Goal: Task Accomplishment & Management: Use online tool/utility

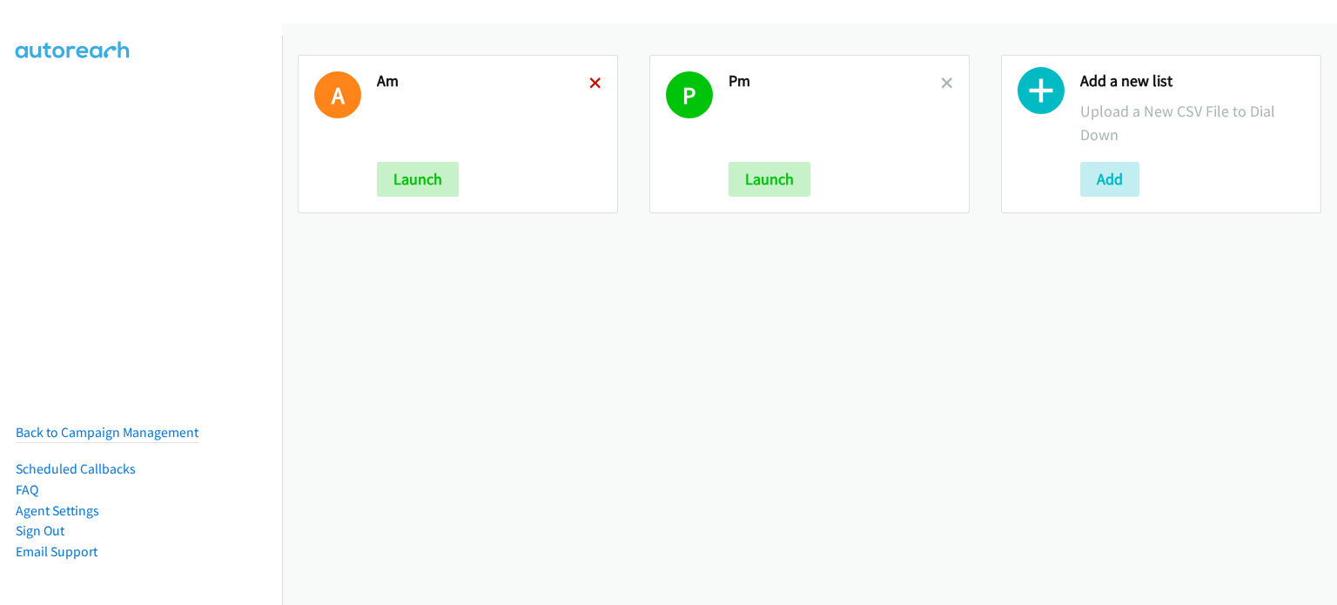
click at [589, 81] on icon at bounding box center [595, 84] width 12 height 12
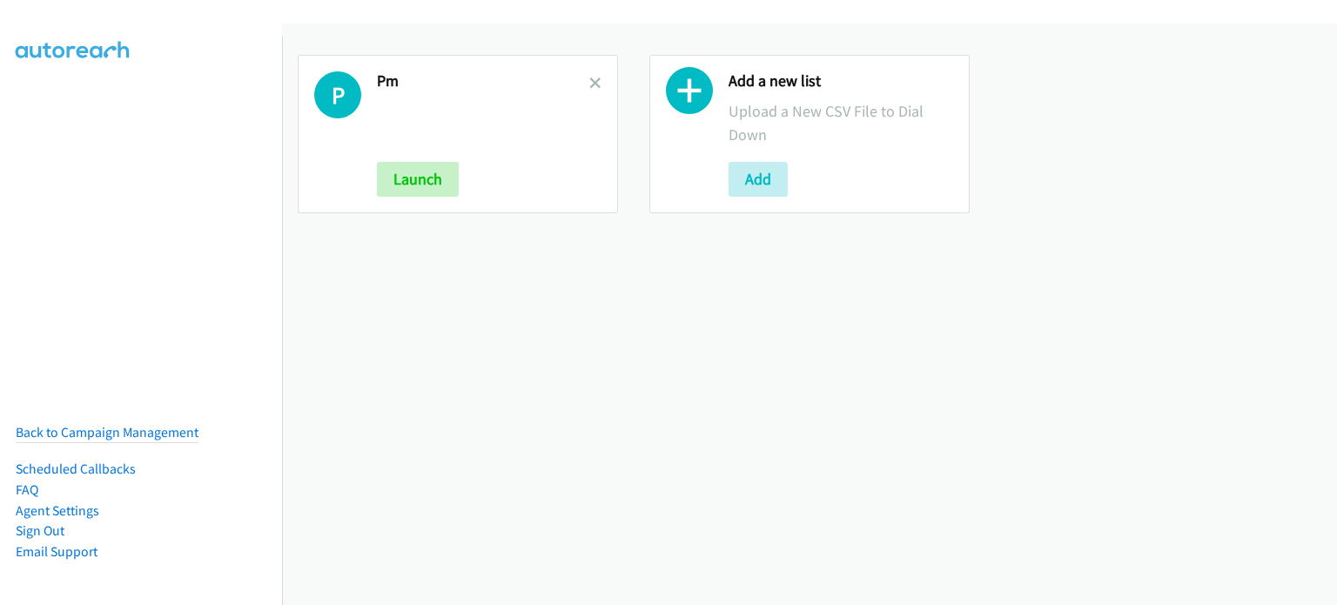
click at [589, 81] on icon at bounding box center [595, 84] width 12 height 12
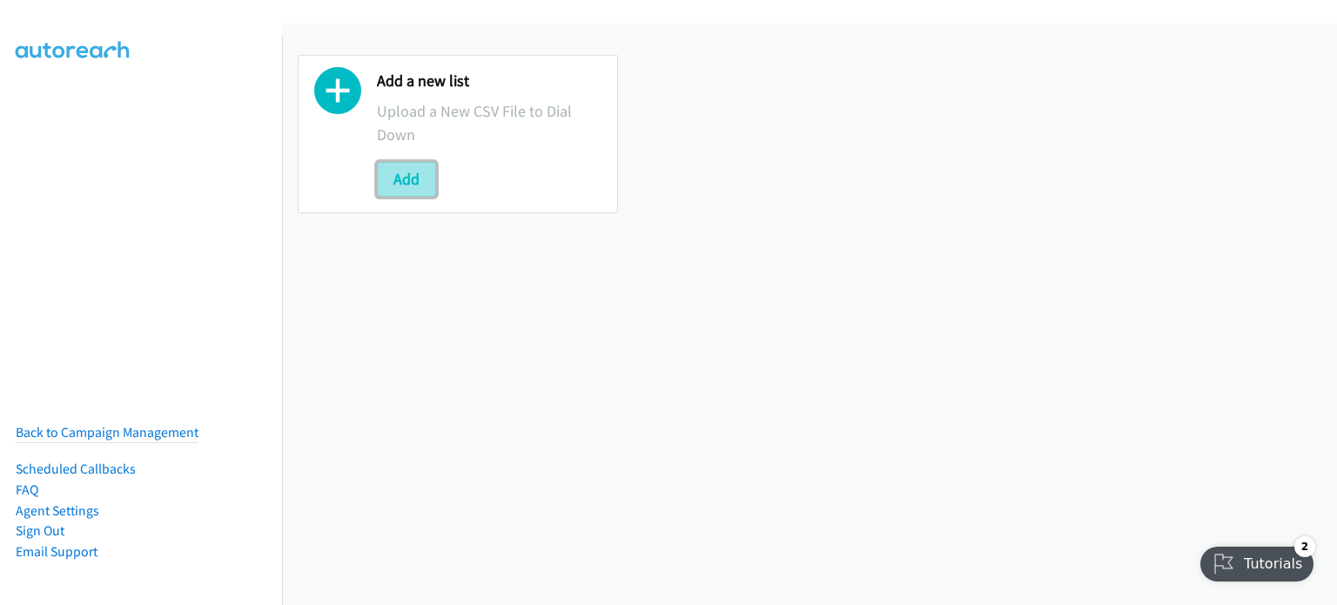
click at [414, 176] on button "Add" at bounding box center [406, 179] width 59 height 35
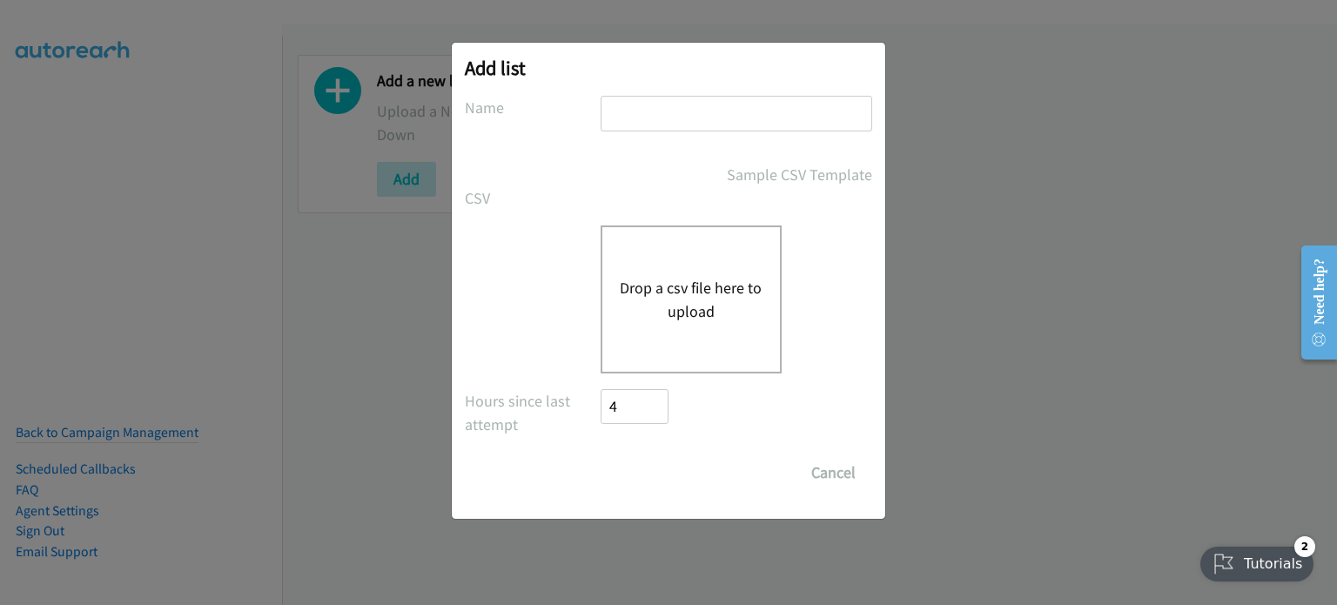
click at [700, 288] on button "Drop a csv file here to upload" at bounding box center [691, 299] width 143 height 47
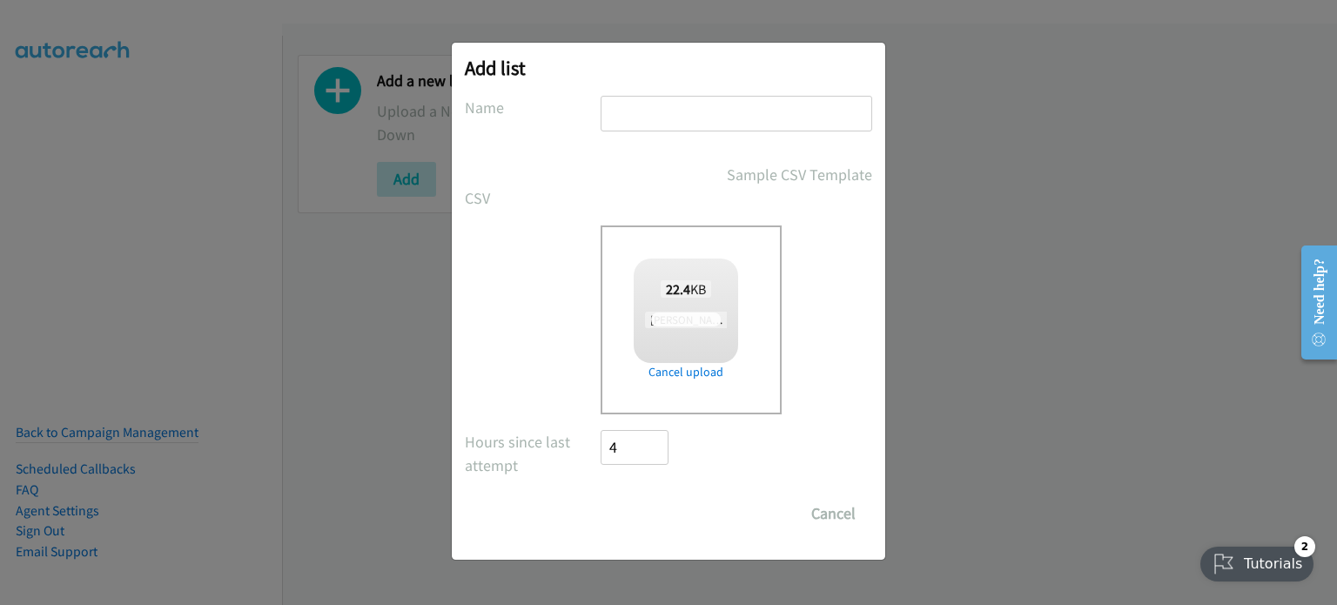
click at [701, 104] on input "text" at bounding box center [737, 114] width 272 height 36
type input "am"
checkbox input "true"
type input "am"
click at [644, 518] on input "Save List" at bounding box center [646, 513] width 91 height 35
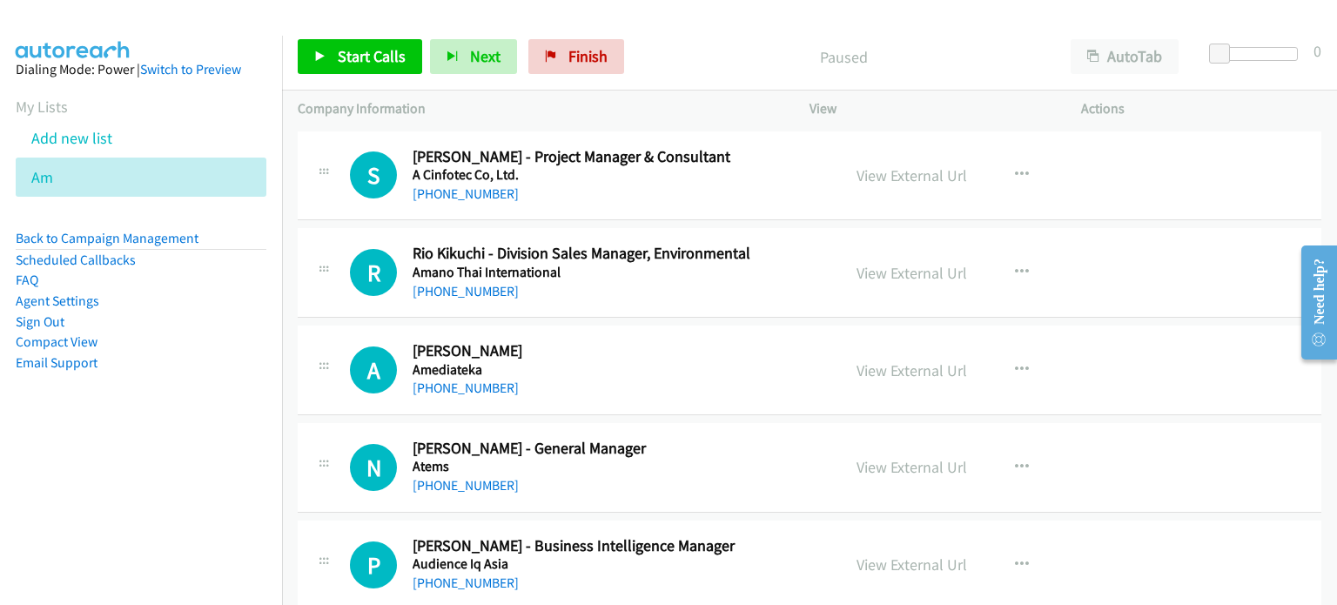
drag, startPoint x: 202, startPoint y: 479, endPoint x: 240, endPoint y: 396, distance: 91.1
click at [206, 477] on nav "Dialing Mode: Power | Switch to Preview My Lists Add new list Am Back to Campai…" at bounding box center [141, 338] width 283 height 605
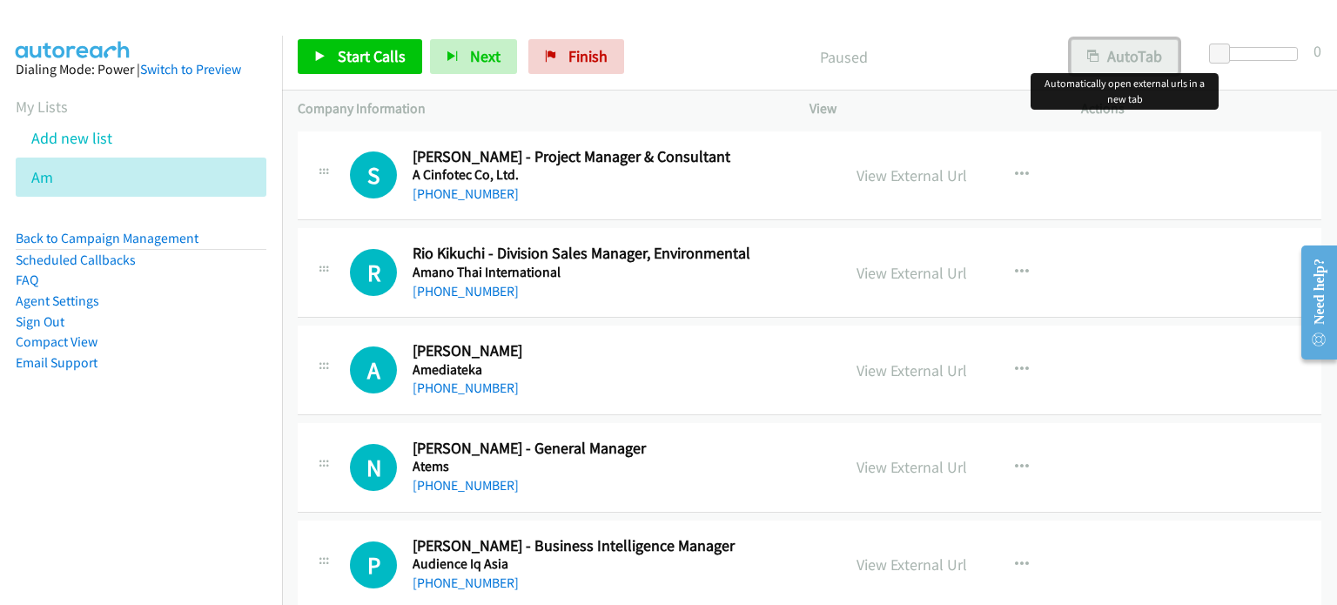
click at [1132, 53] on button "AutoTab" at bounding box center [1125, 56] width 108 height 35
click at [917, 177] on link "View External Url" at bounding box center [911, 175] width 111 height 20
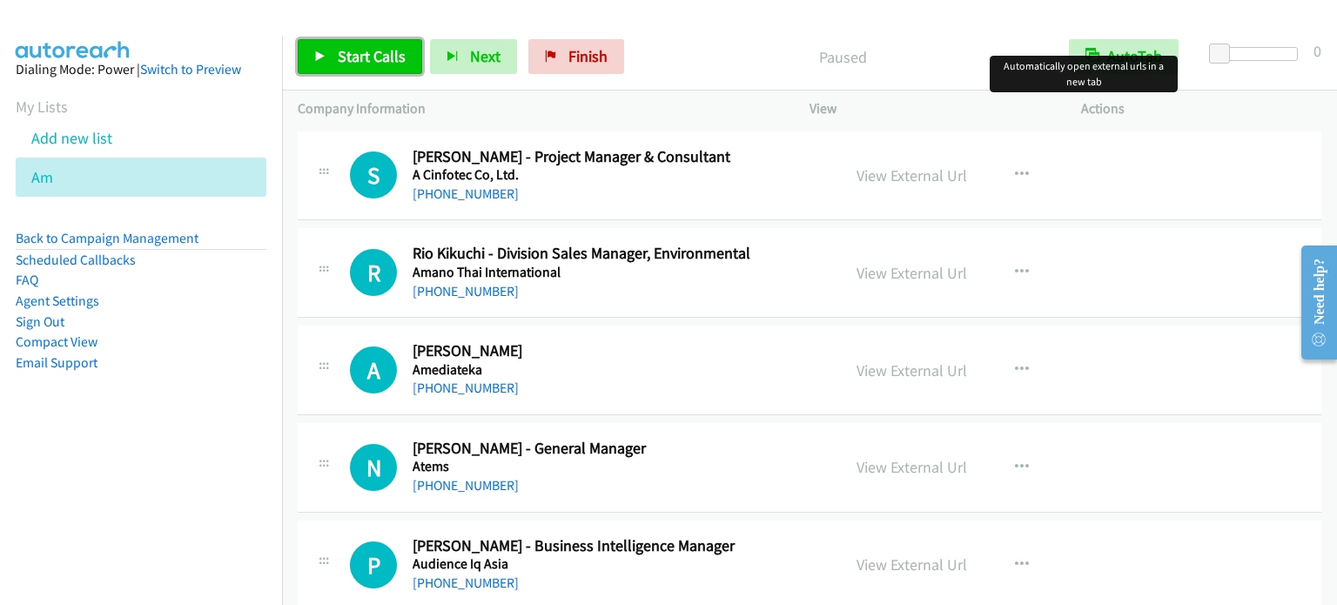
click at [378, 59] on span "Start Calls" at bounding box center [372, 56] width 68 height 20
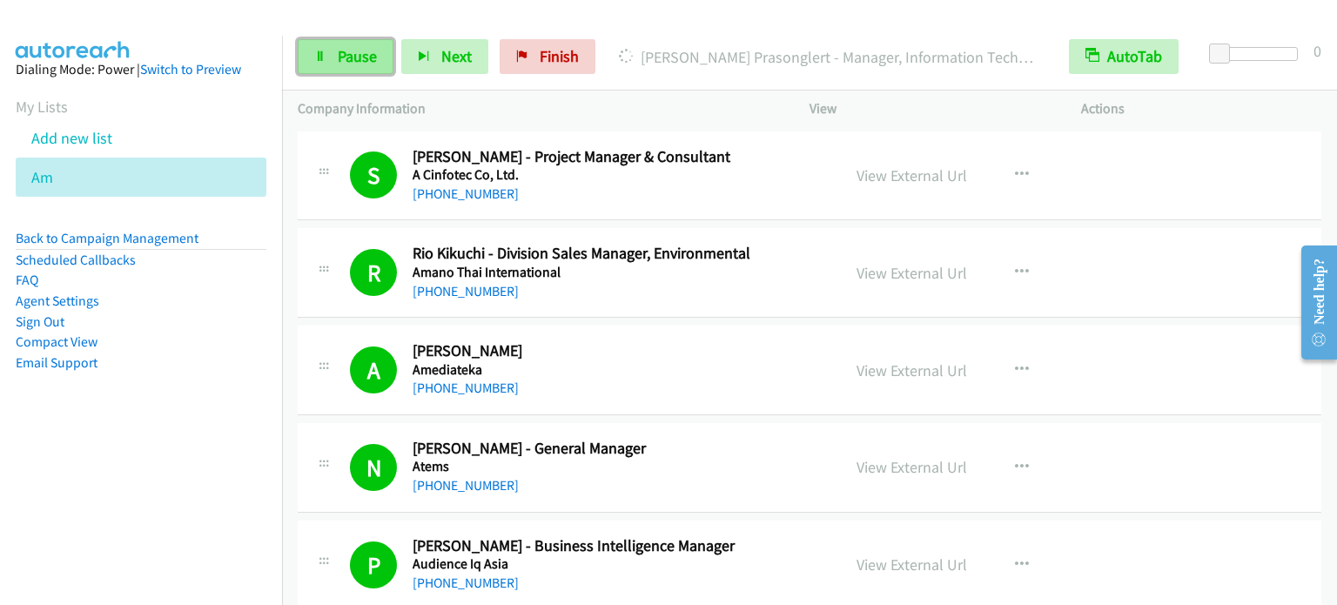
click at [341, 57] on span "Pause" at bounding box center [357, 56] width 39 height 20
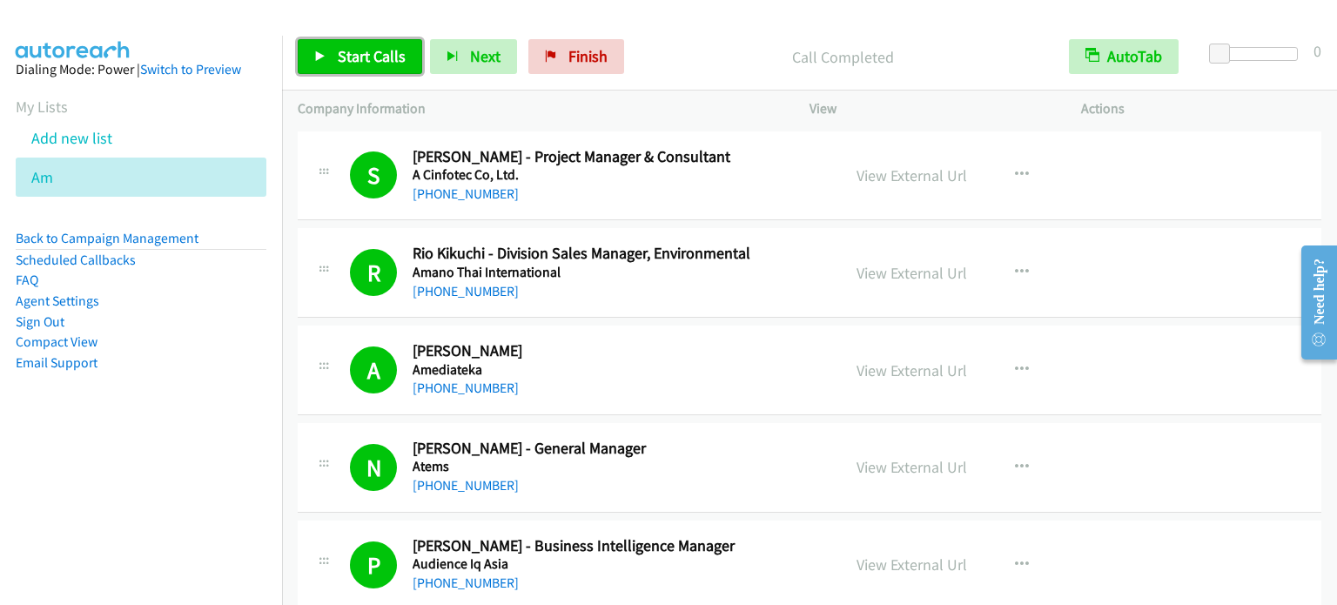
click at [366, 57] on span "Start Calls" at bounding box center [372, 56] width 68 height 20
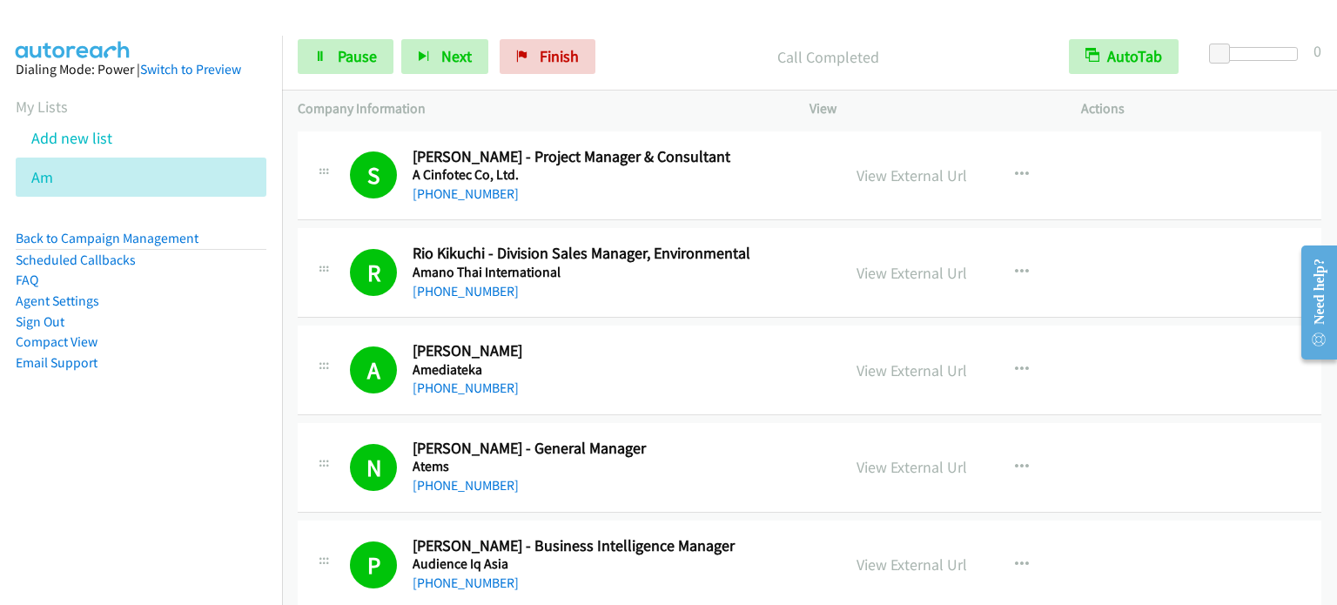
click at [129, 407] on aside "Dialing Mode: Power | Switch to Preview My Lists Add new list Am Back to Campai…" at bounding box center [141, 244] width 282 height 416
click at [346, 56] on span "Pause" at bounding box center [357, 56] width 39 height 20
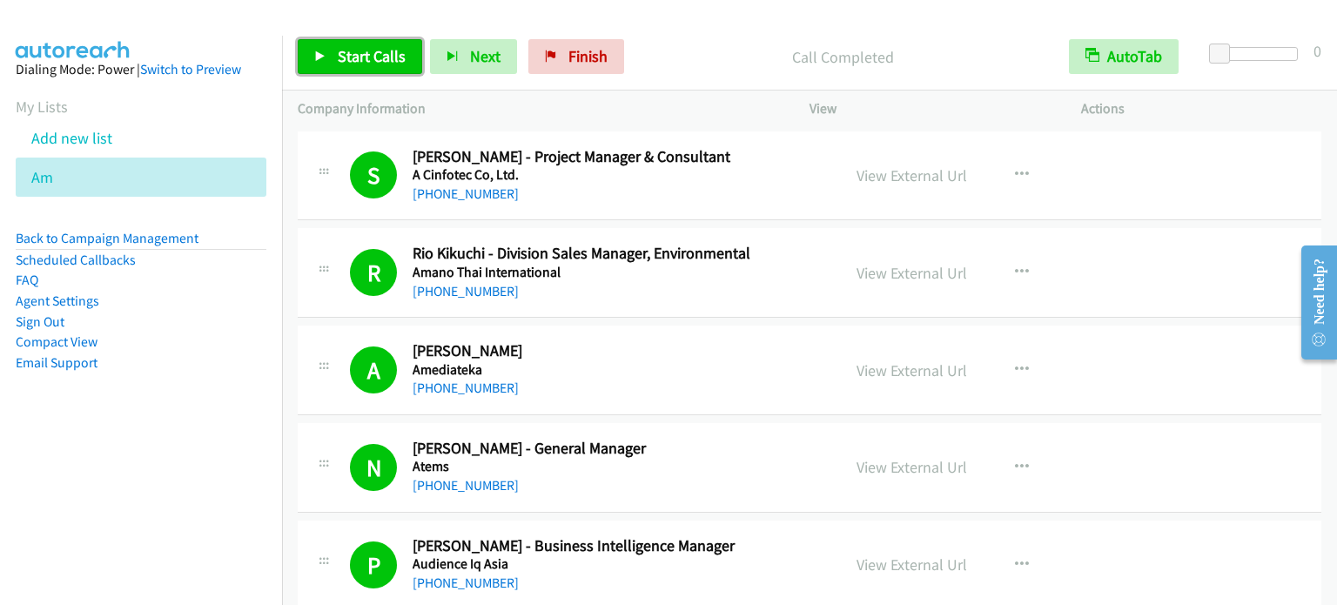
click at [376, 51] on span "Start Calls" at bounding box center [372, 56] width 68 height 20
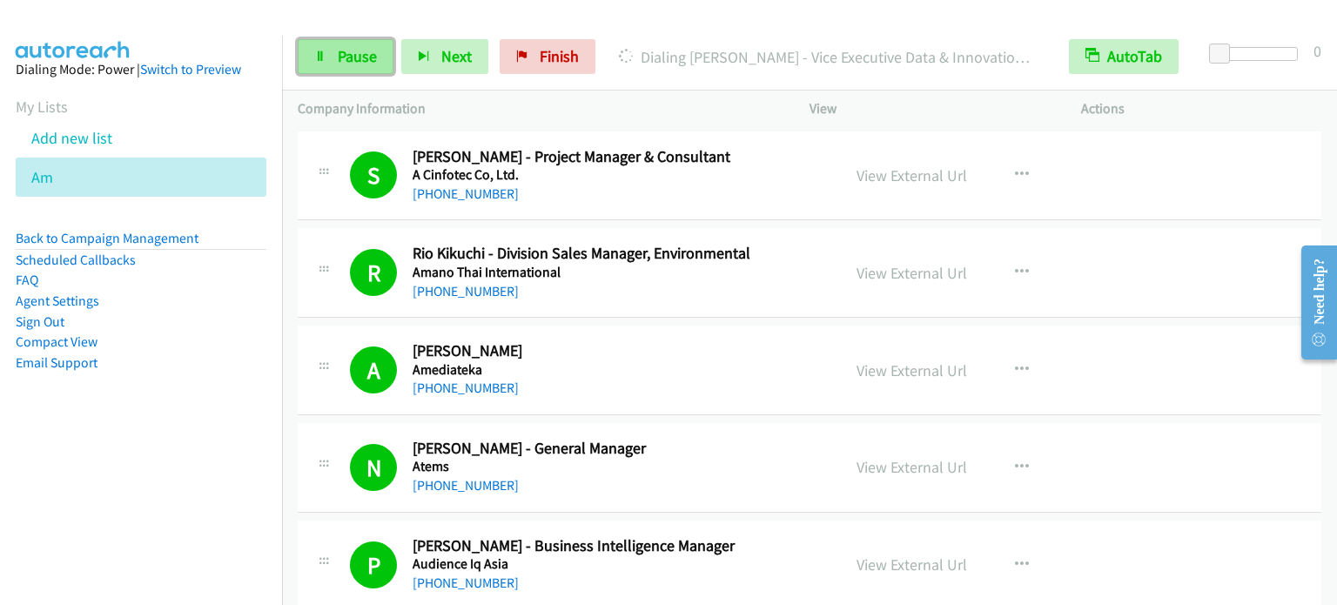
click at [347, 62] on span "Pause" at bounding box center [357, 56] width 39 height 20
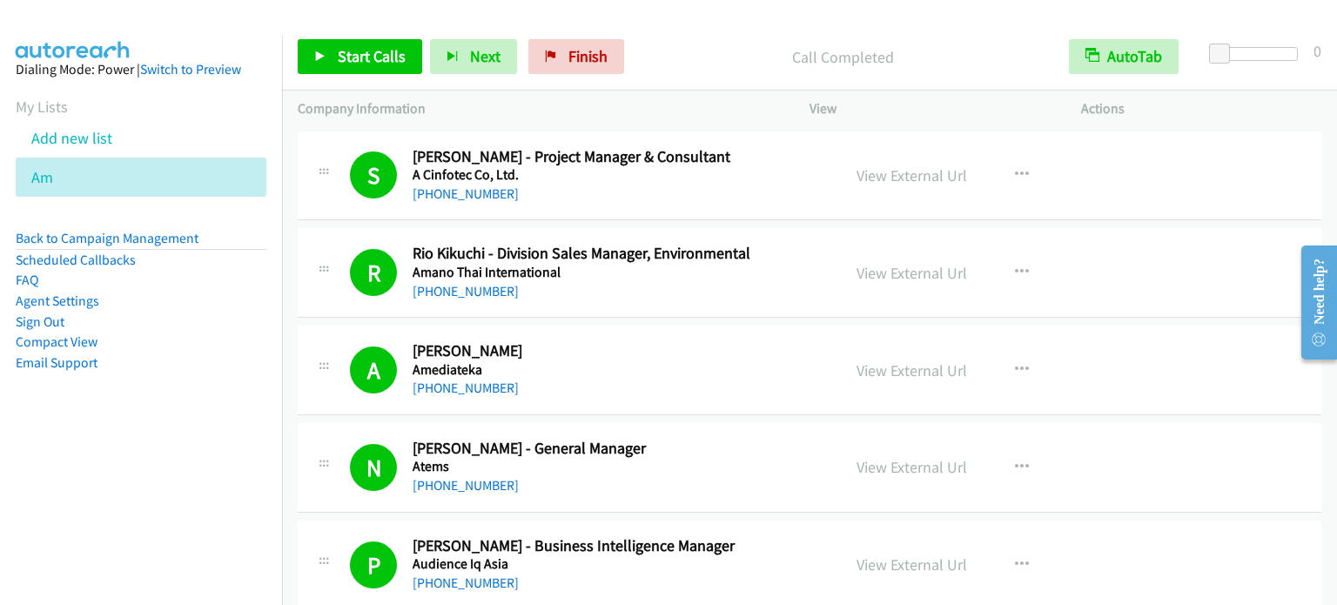
drag, startPoint x: 289, startPoint y: 462, endPoint x: 601, endPoint y: 34, distance: 529.6
click at [381, 58] on span "Start Calls" at bounding box center [372, 56] width 68 height 20
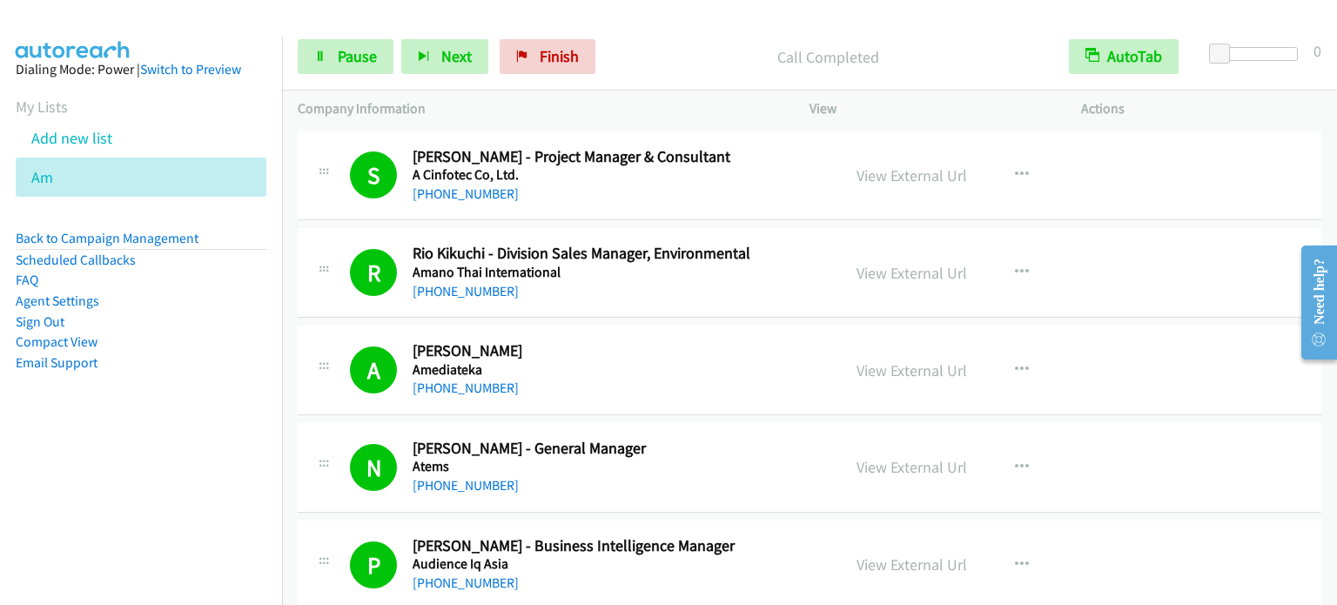
drag, startPoint x: 220, startPoint y: 340, endPoint x: 235, endPoint y: 311, distance: 33.1
click at [222, 340] on li "Compact View" at bounding box center [141, 342] width 251 height 21
click at [345, 56] on span "Pause" at bounding box center [357, 56] width 39 height 20
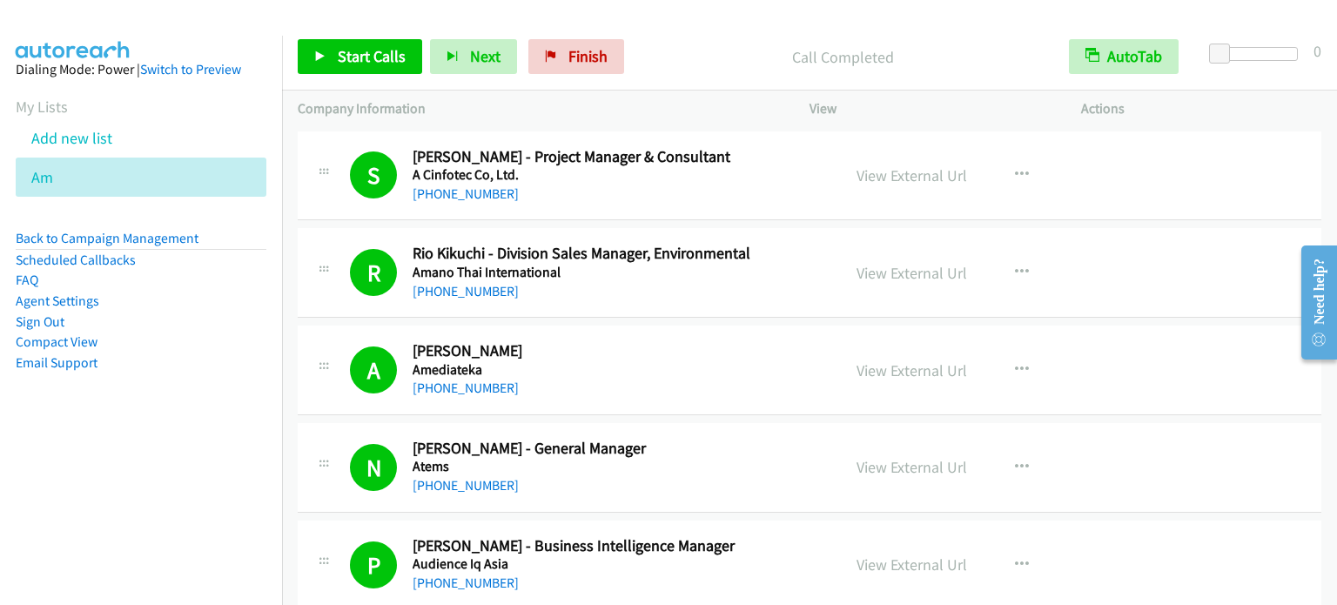
click at [216, 363] on li "Email Support" at bounding box center [141, 363] width 251 height 21
click at [165, 379] on aside "Dialing Mode: Power | Switch to Preview My Lists Add new list Am Back to Campai…" at bounding box center [141, 244] width 282 height 416
click at [389, 54] on span "Start Calls" at bounding box center [372, 56] width 68 height 20
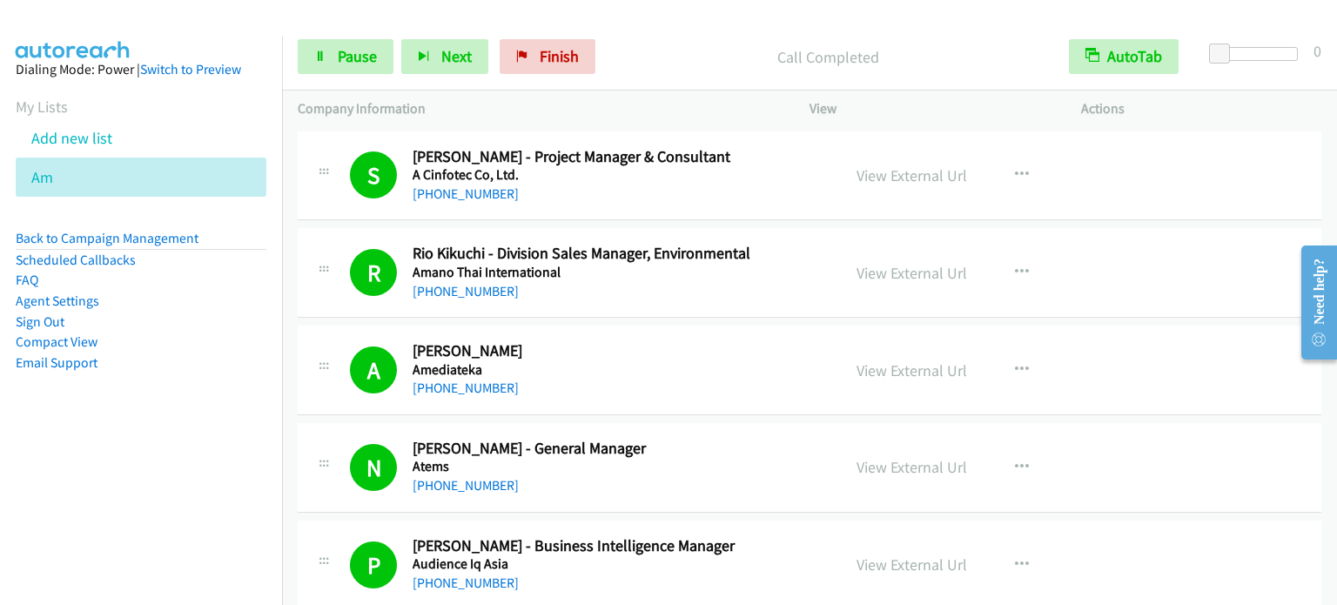
click at [149, 377] on aside "Dialing Mode: Power | Switch to Preview My Lists Add new list Am Back to Campai…" at bounding box center [141, 244] width 282 height 416
click at [213, 417] on aside "Dialing Mode: Power | Switch to Preview My Lists Add new list Am Back to Campai…" at bounding box center [141, 244] width 282 height 416
click at [340, 55] on span "Pause" at bounding box center [357, 56] width 39 height 20
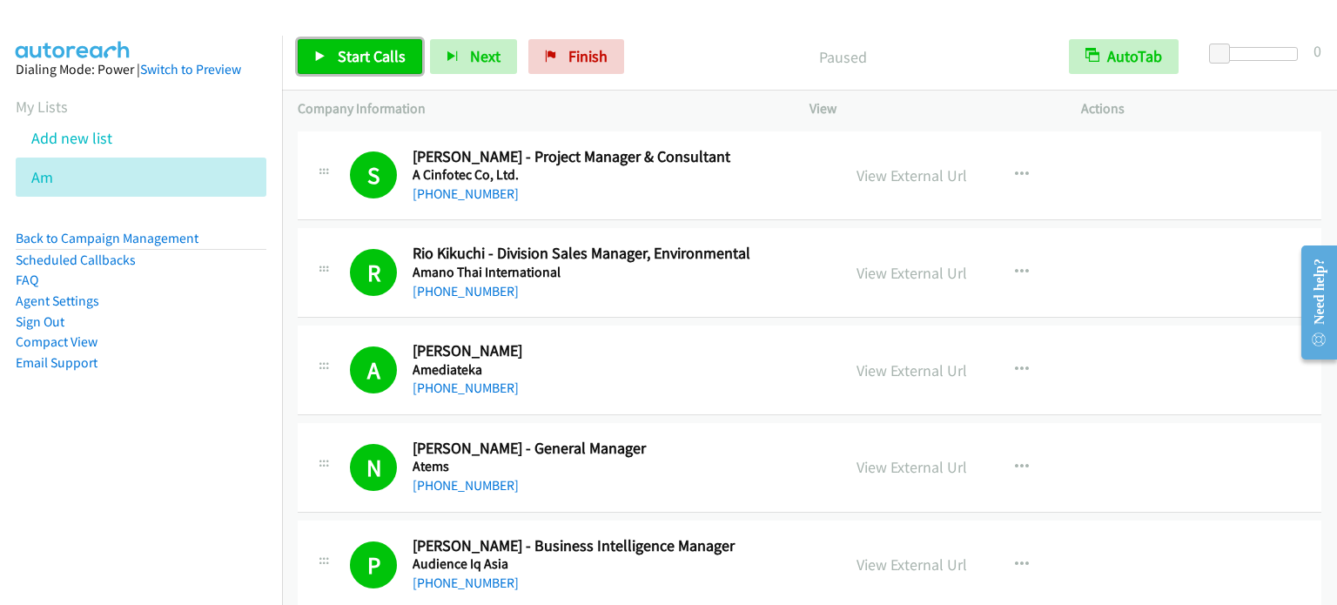
click at [344, 57] on span "Start Calls" at bounding box center [372, 56] width 68 height 20
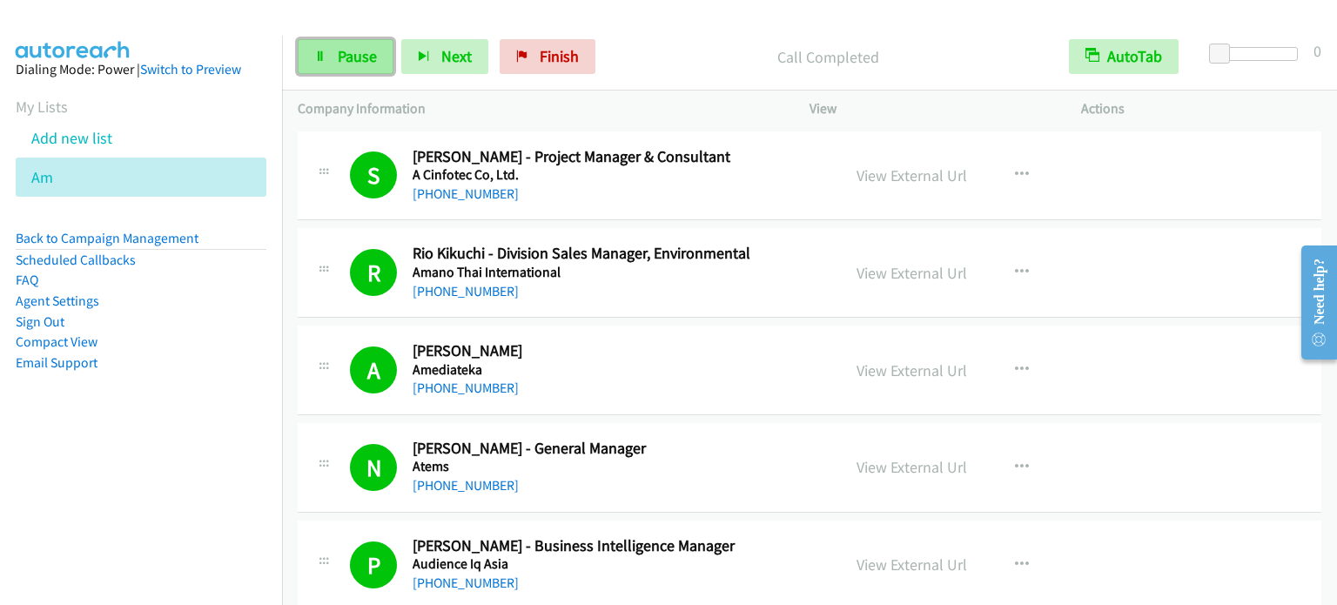
click at [362, 50] on span "Pause" at bounding box center [357, 56] width 39 height 20
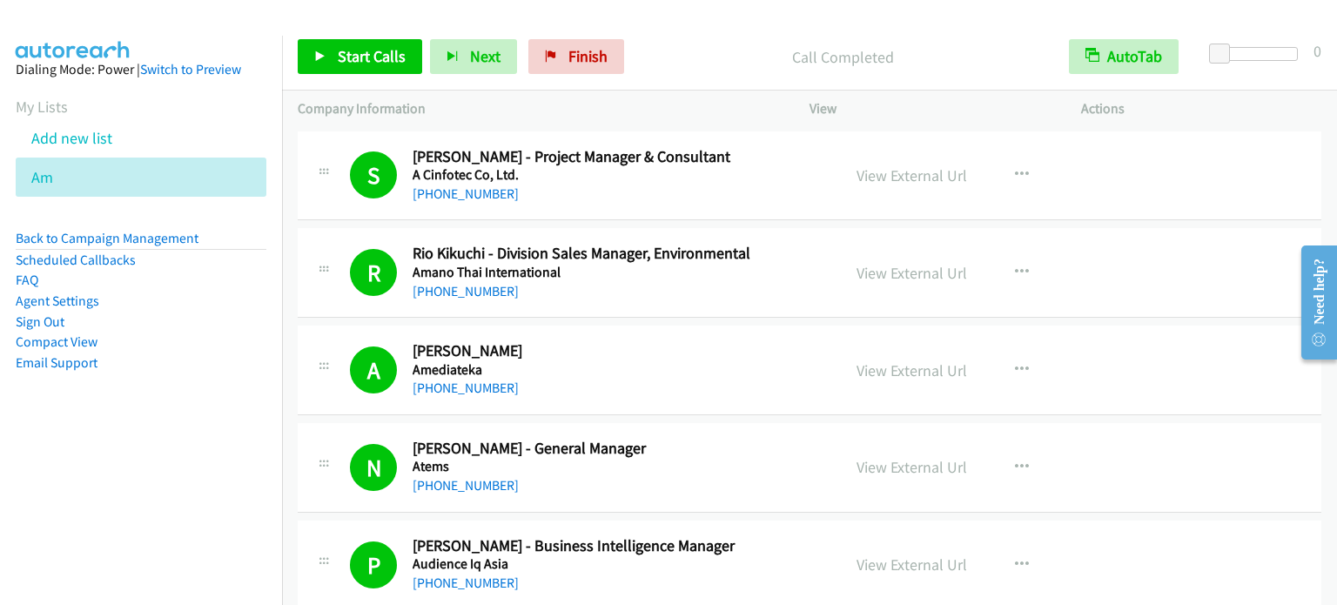
drag, startPoint x: 9, startPoint y: 494, endPoint x: 30, endPoint y: 441, distance: 56.2
click at [9, 493] on nav "Dialing Mode: Power | Switch to Preview My Lists Add new list Am Back to Campai…" at bounding box center [141, 338] width 283 height 605
click at [166, 438] on aside "Dialing Mode: Power | Switch to Preview My Lists Add new list Am Back to Campai…" at bounding box center [141, 244] width 282 height 416
click at [368, 58] on span "Start Calls" at bounding box center [372, 56] width 68 height 20
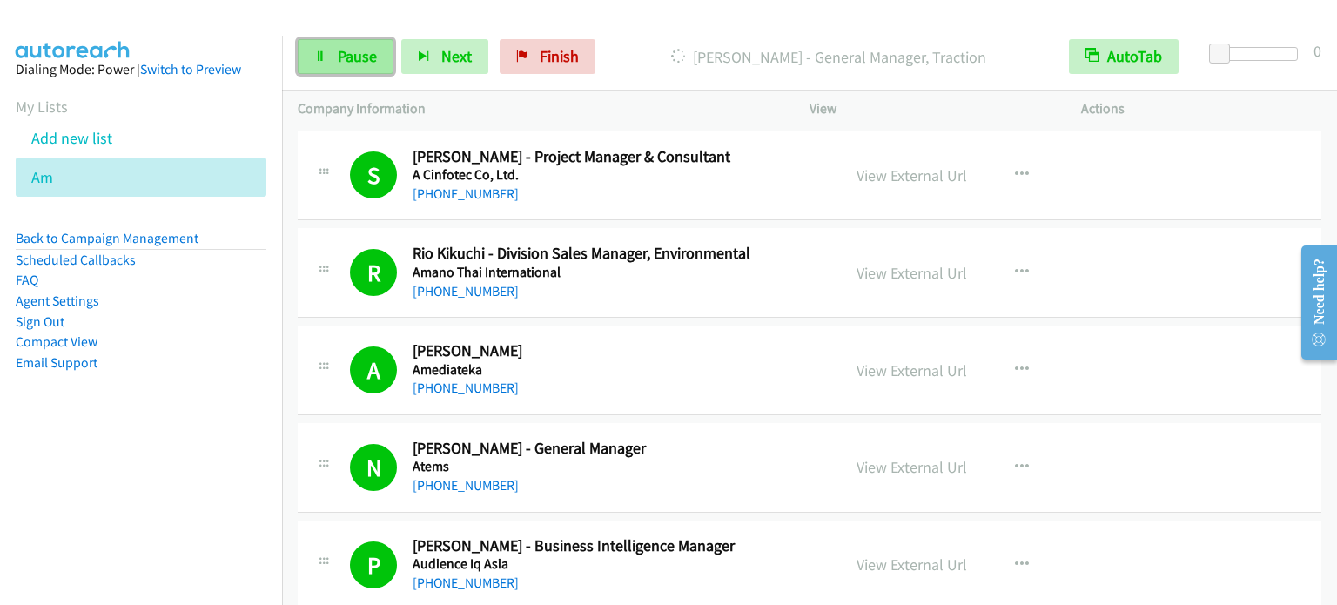
click at [340, 50] on span "Pause" at bounding box center [357, 56] width 39 height 20
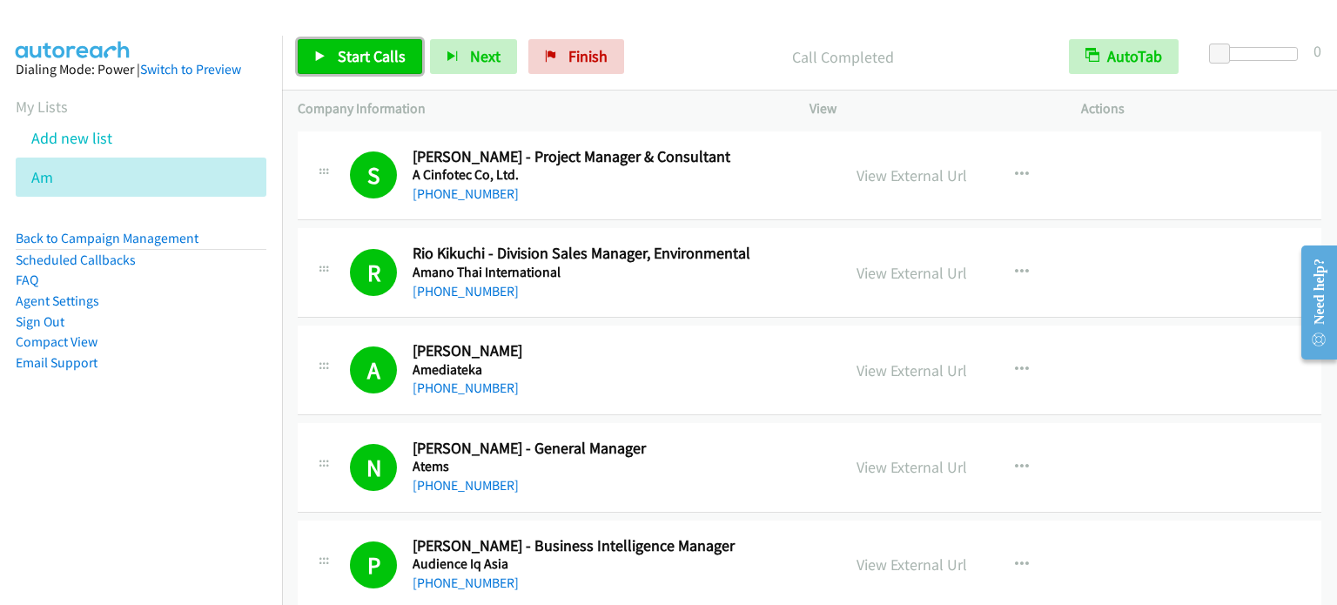
click at [376, 52] on span "Start Calls" at bounding box center [372, 56] width 68 height 20
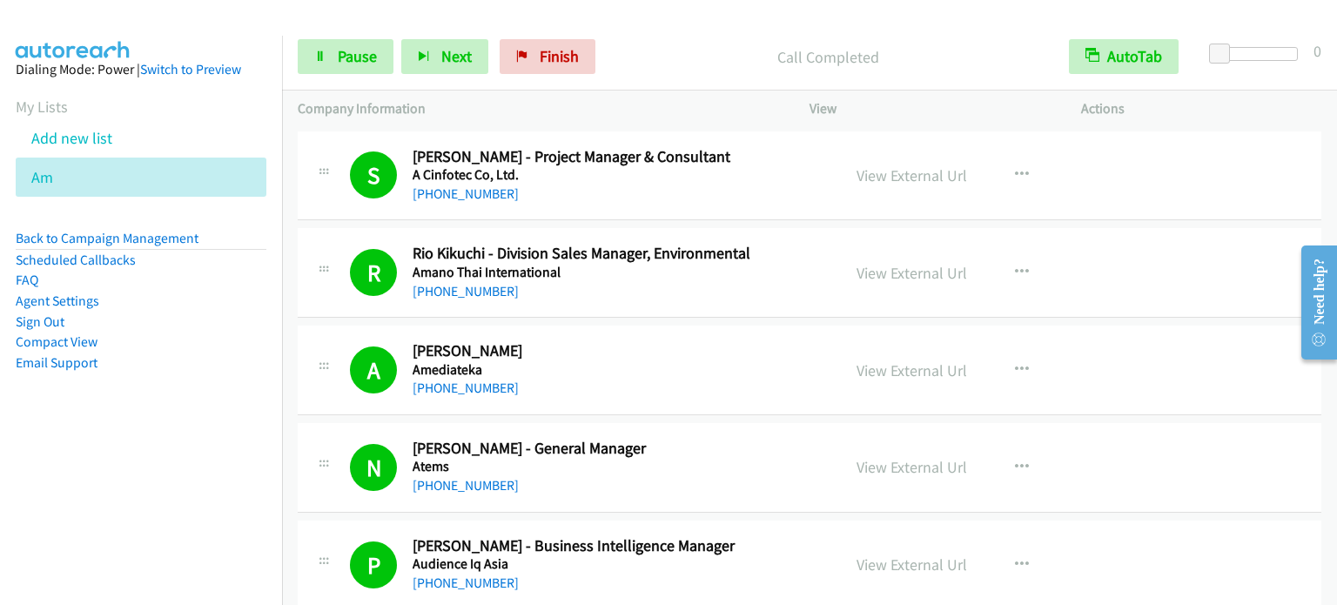
click at [179, 400] on aside "Dialing Mode: Power | Switch to Preview My Lists Add new list Am Back to Campai…" at bounding box center [141, 244] width 282 height 416
click at [104, 485] on nav "Dialing Mode: Power | Switch to Preview My Lists Add new list Am Back to Campai…" at bounding box center [141, 338] width 283 height 605
click at [178, 364] on li "Email Support" at bounding box center [141, 363] width 251 height 21
click at [351, 58] on span "Pause" at bounding box center [357, 56] width 39 height 20
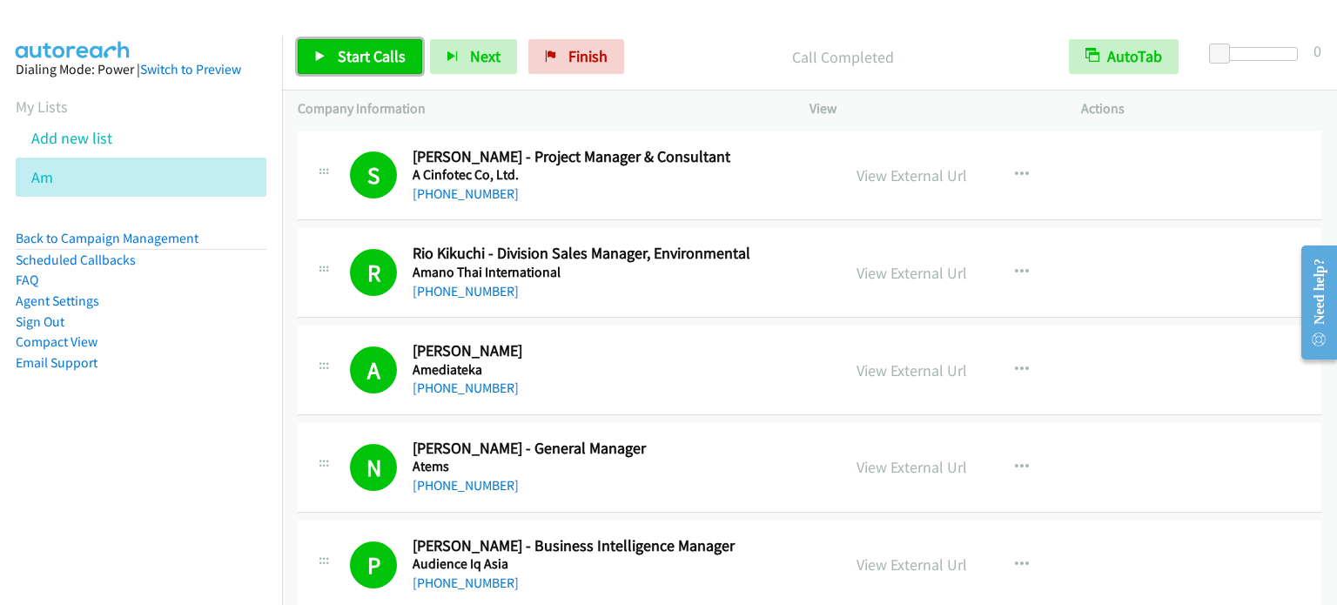
click at [374, 55] on span "Start Calls" at bounding box center [372, 56] width 68 height 20
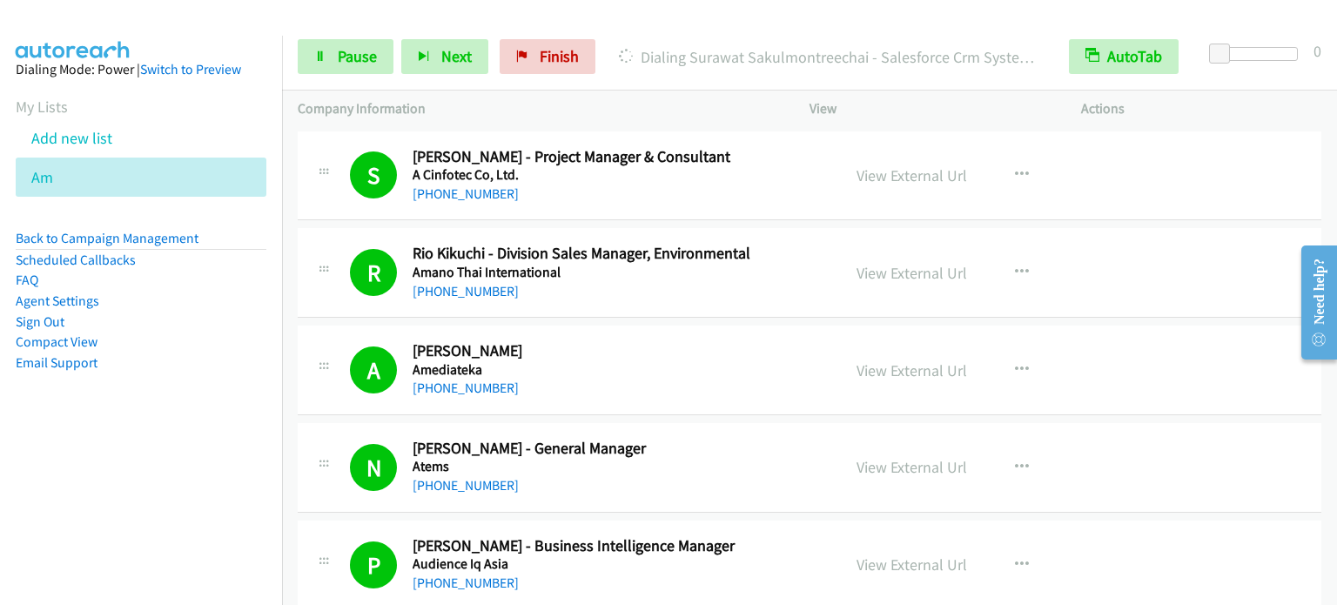
click at [165, 386] on aside "Dialing Mode: Power | Switch to Preview My Lists Add new list Am Back to Campai…" at bounding box center [141, 244] width 282 height 416
click at [319, 62] on link "Pause" at bounding box center [346, 56] width 96 height 35
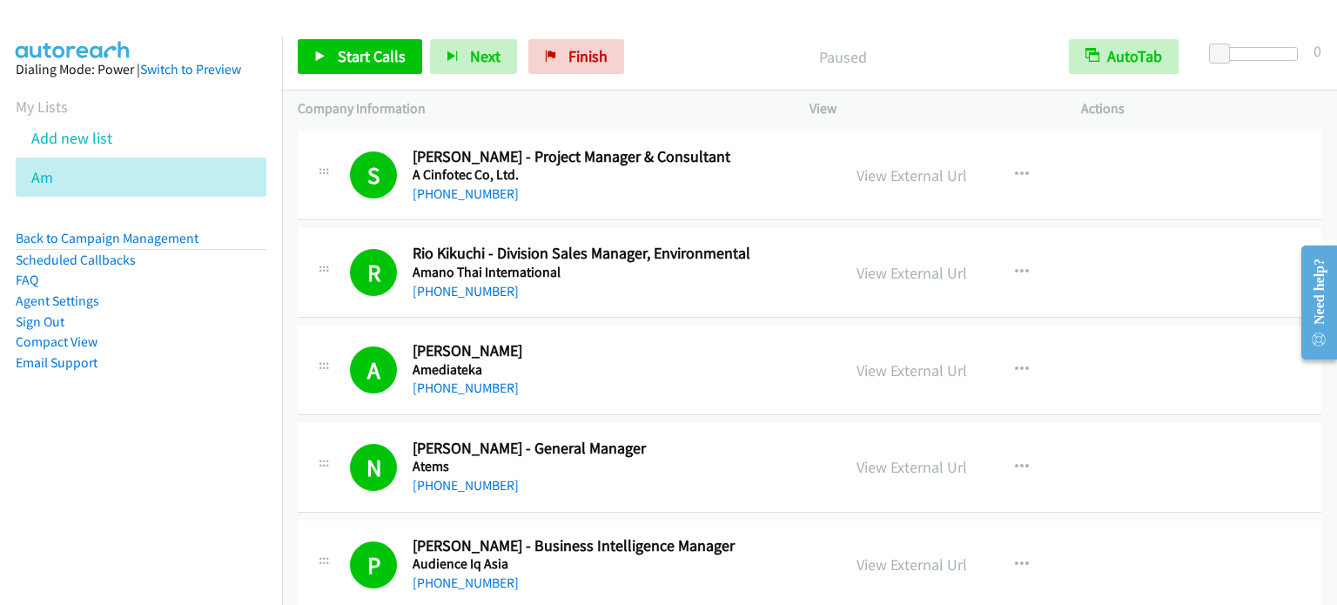
click at [139, 482] on nav "Dialing Mode: Power | Switch to Preview My Lists Add new list Am Back to Campai…" at bounding box center [141, 338] width 283 height 605
click at [178, 387] on aside "Dialing Mode: Power | Switch to Preview My Lists Add new list Am Back to Campai…" at bounding box center [141, 244] width 282 height 416
drag, startPoint x: 122, startPoint y: 536, endPoint x: 623, endPoint y: 36, distance: 708.4
click at [124, 537] on nav "Dialing Mode: Power | Switch to Preview My Lists Add new list Am Back to Campai…" at bounding box center [141, 338] width 283 height 605
click at [139, 459] on nav "Dialing Mode: Power | Switch to Preview My Lists Add new list Am Back to Campai…" at bounding box center [141, 338] width 283 height 605
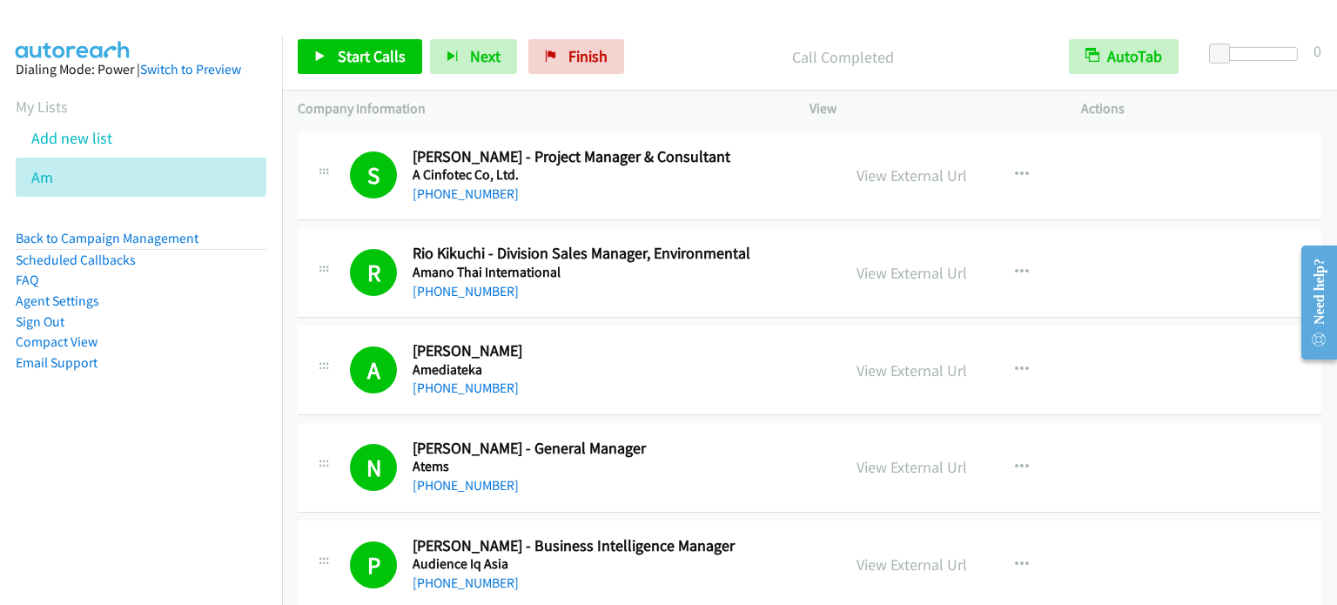
click at [214, 396] on aside "Dialing Mode: Power | Switch to Preview My Lists Add new list Am Back to Campai…" at bounding box center [141, 244] width 282 height 416
